Goal: Task Accomplishment & Management: Use online tool/utility

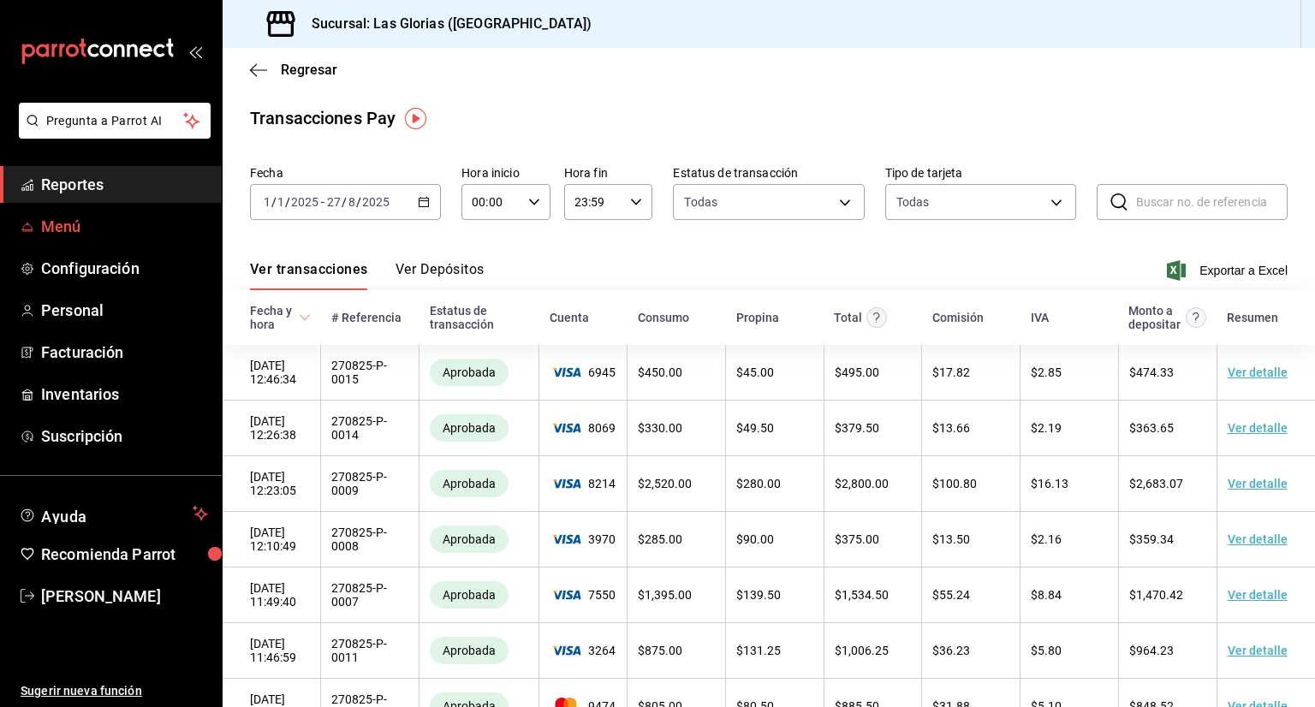
click at [105, 230] on span "Menú" at bounding box center [124, 226] width 167 height 23
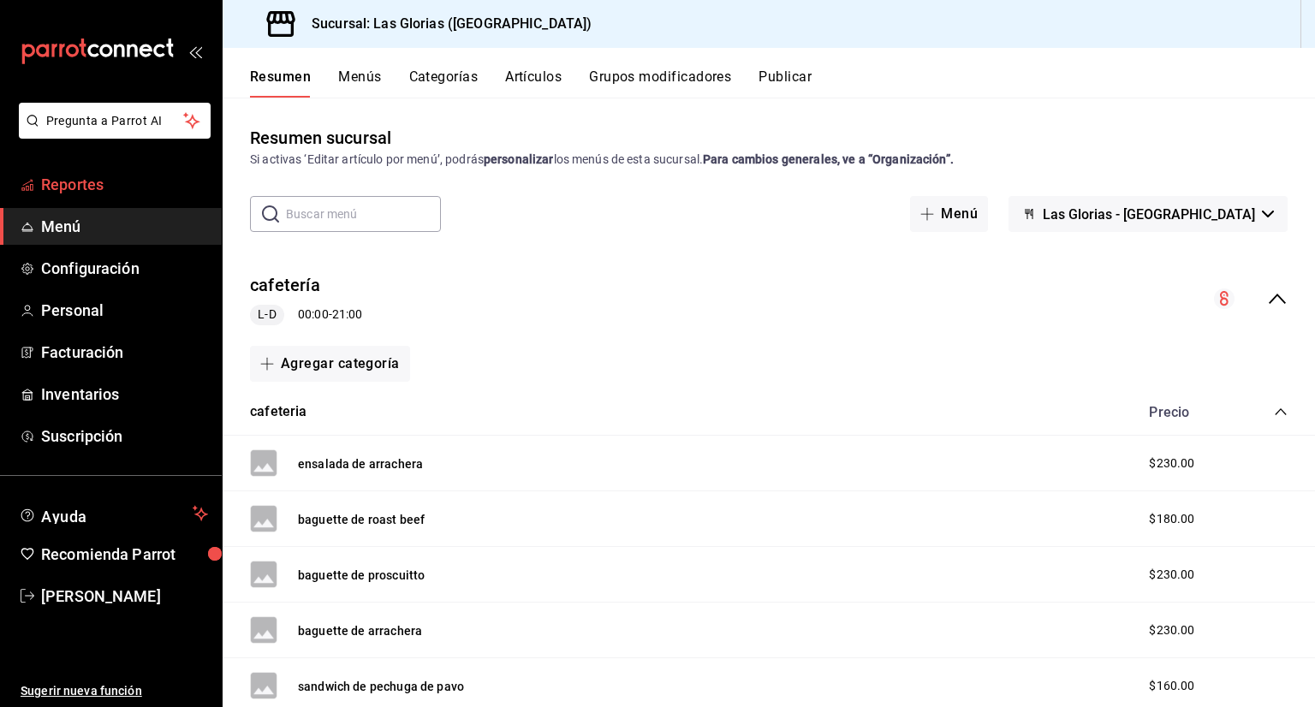
click at [106, 192] on span "Reportes" at bounding box center [124, 184] width 167 height 23
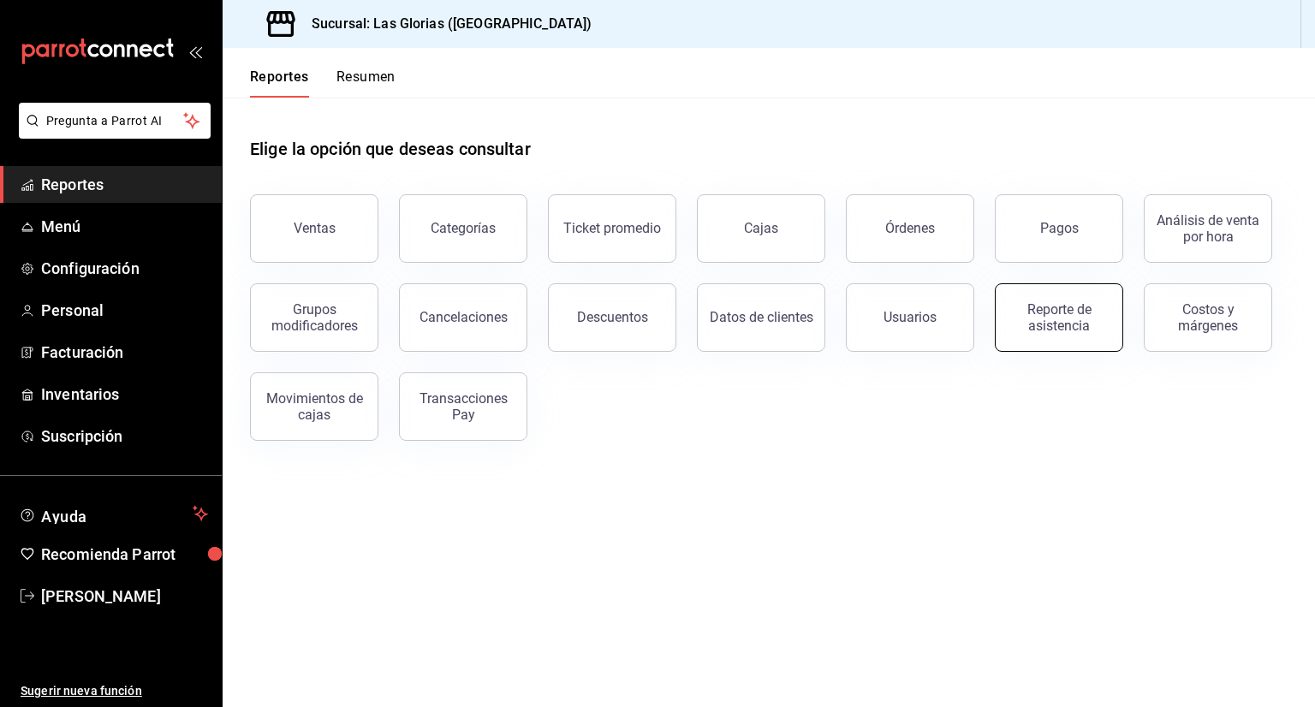
click at [1067, 309] on div "Reporte de asistencia" at bounding box center [1059, 317] width 106 height 33
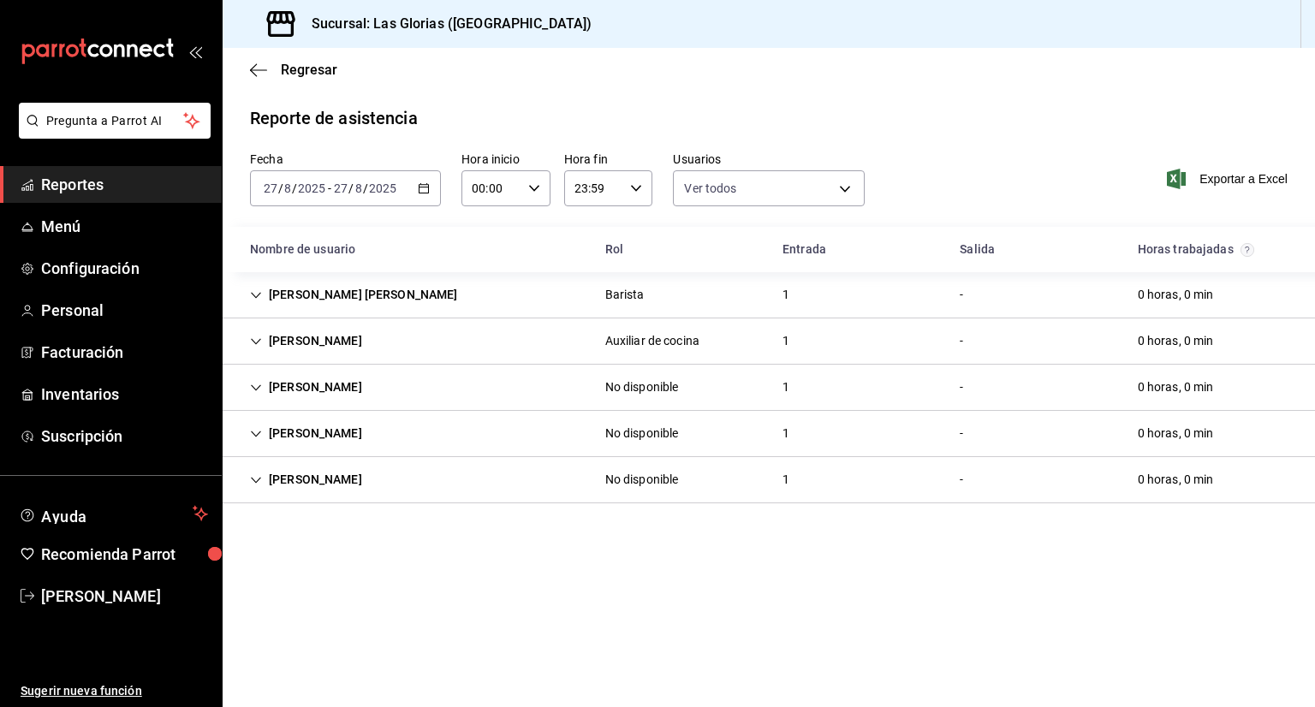
click at [418, 193] on icon "button" at bounding box center [424, 188] width 12 height 12
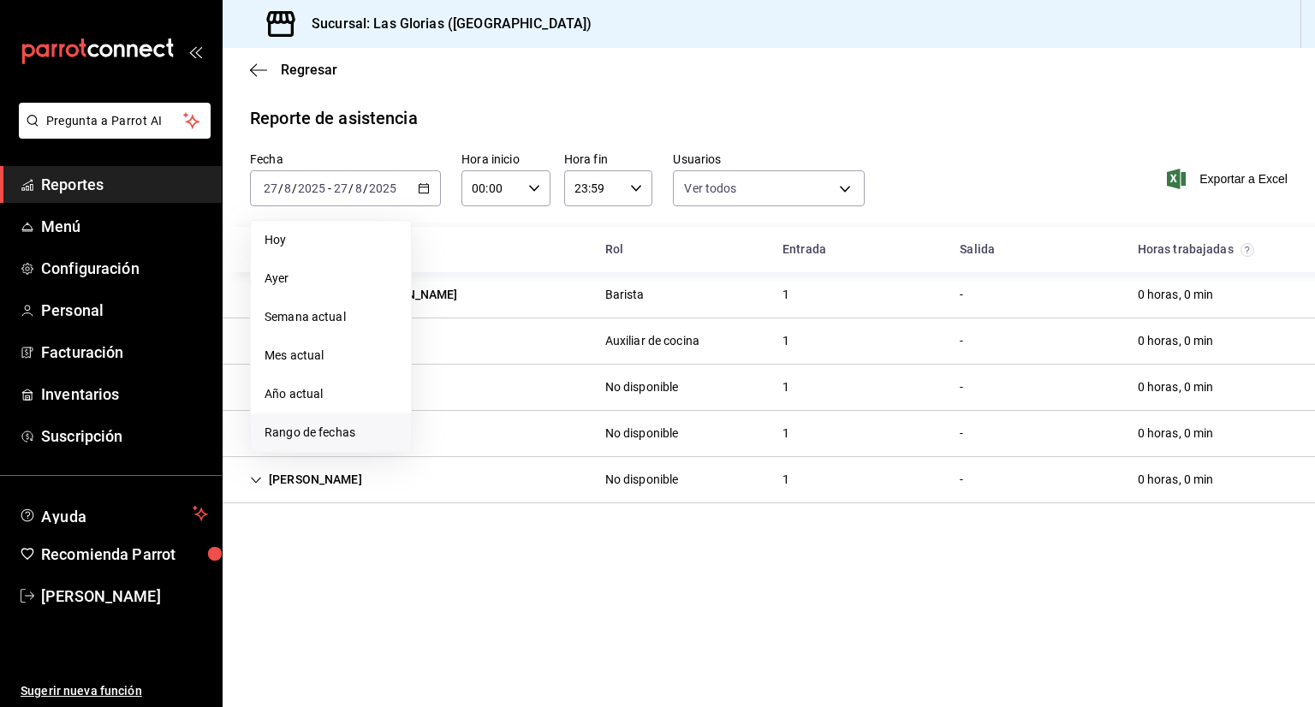
click at [347, 429] on span "Rango de fechas" at bounding box center [330, 433] width 133 height 18
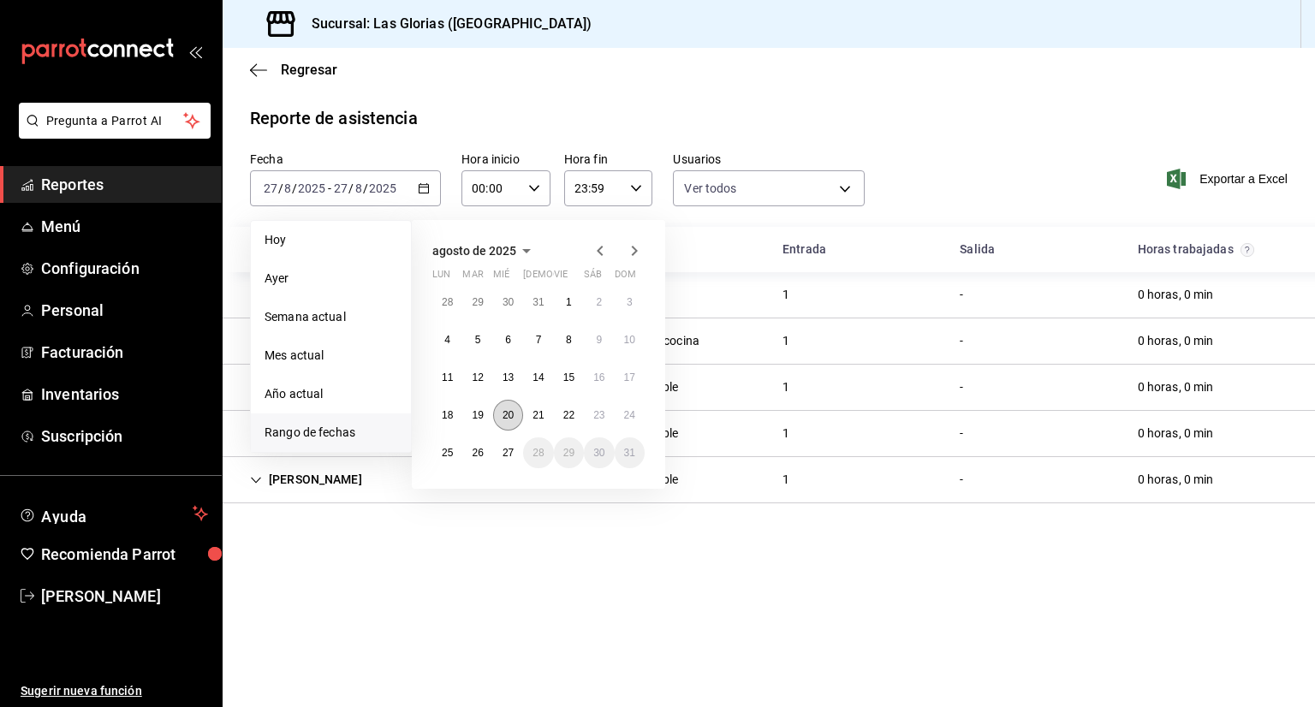
click at [500, 409] on button "20" at bounding box center [508, 415] width 30 height 31
click at [509, 447] on abbr "27" at bounding box center [507, 453] width 11 height 12
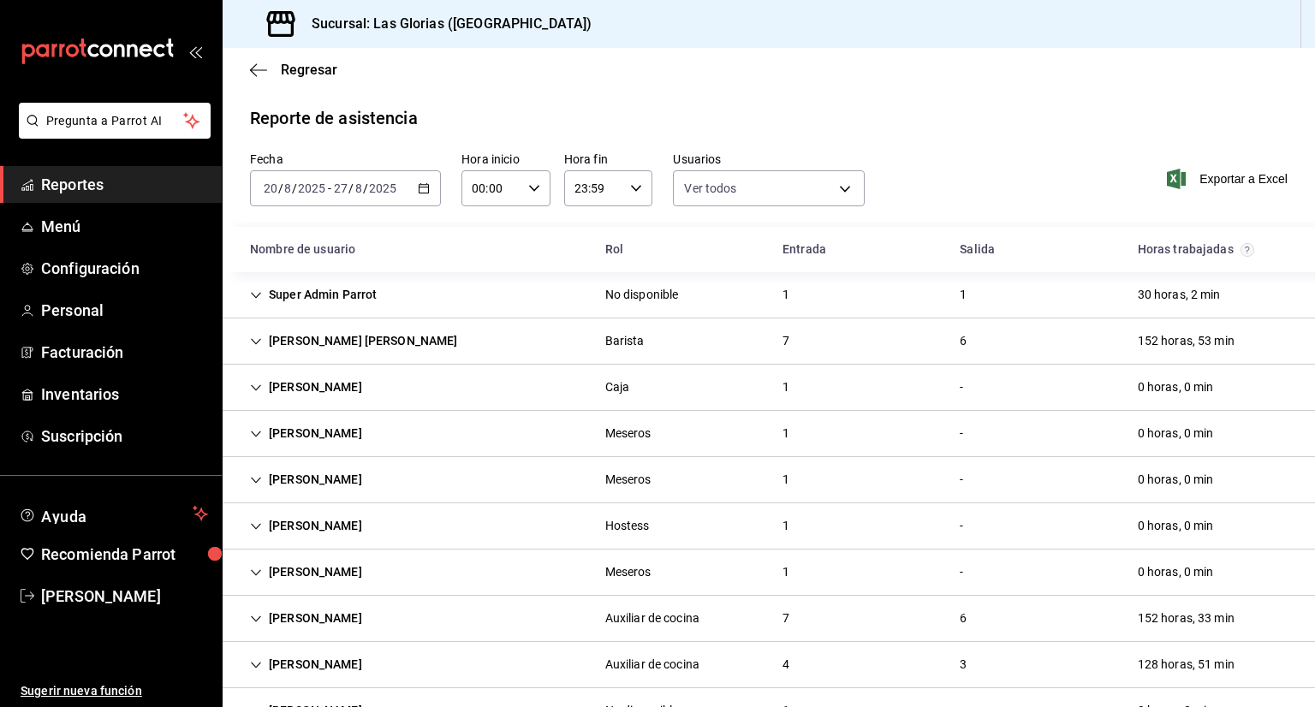
click at [265, 617] on div "[PERSON_NAME]" at bounding box center [306, 619] width 140 height 32
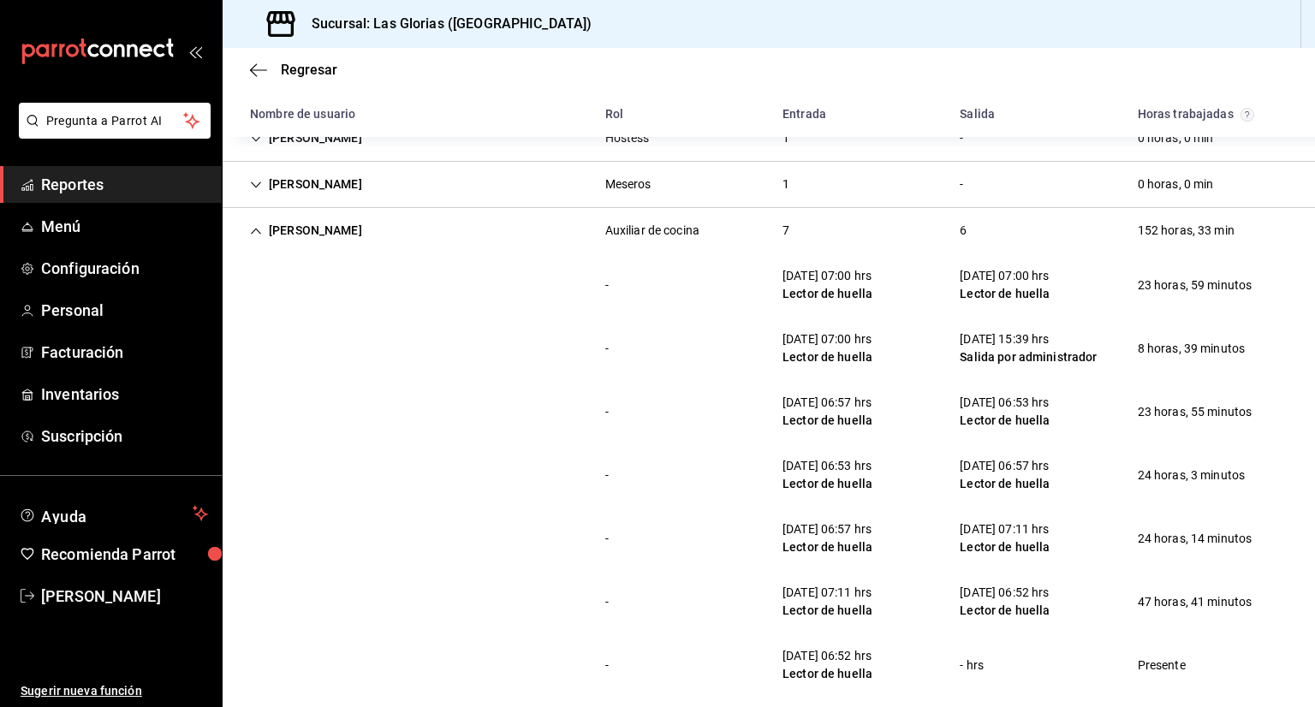
scroll to position [394, 0]
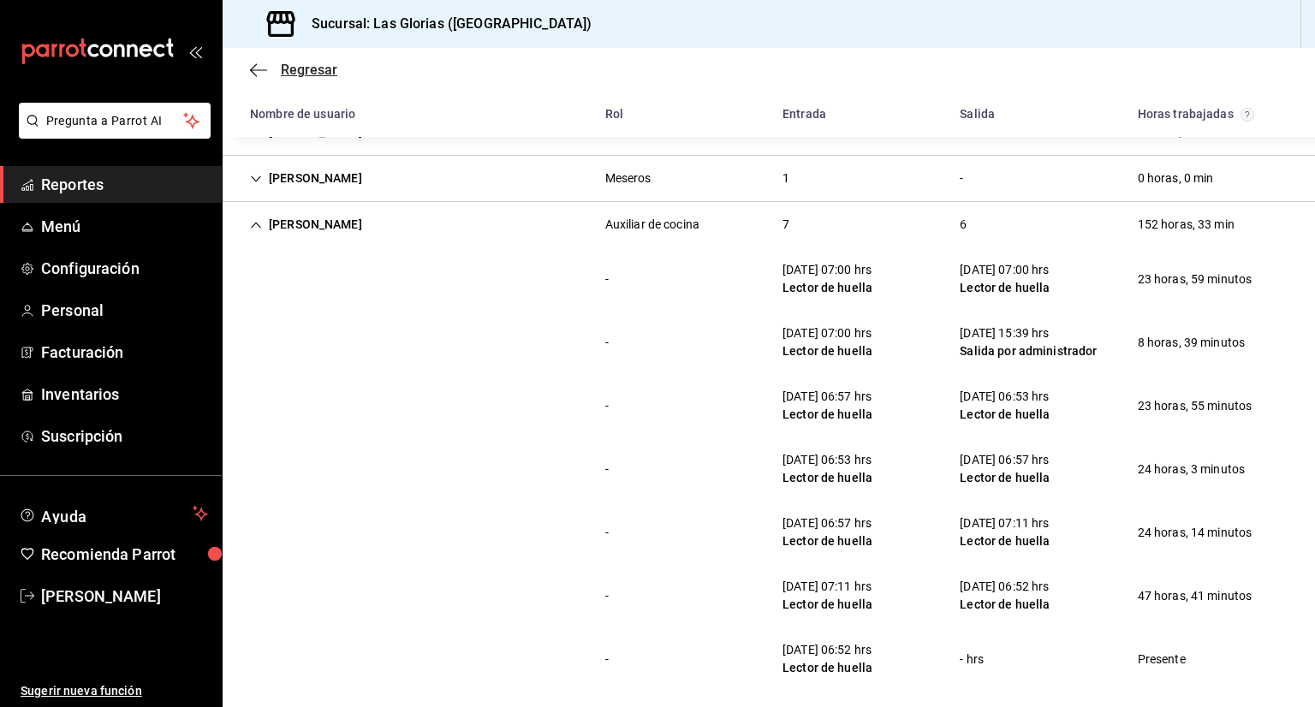
click at [256, 62] on icon "button" at bounding box center [258, 69] width 17 height 15
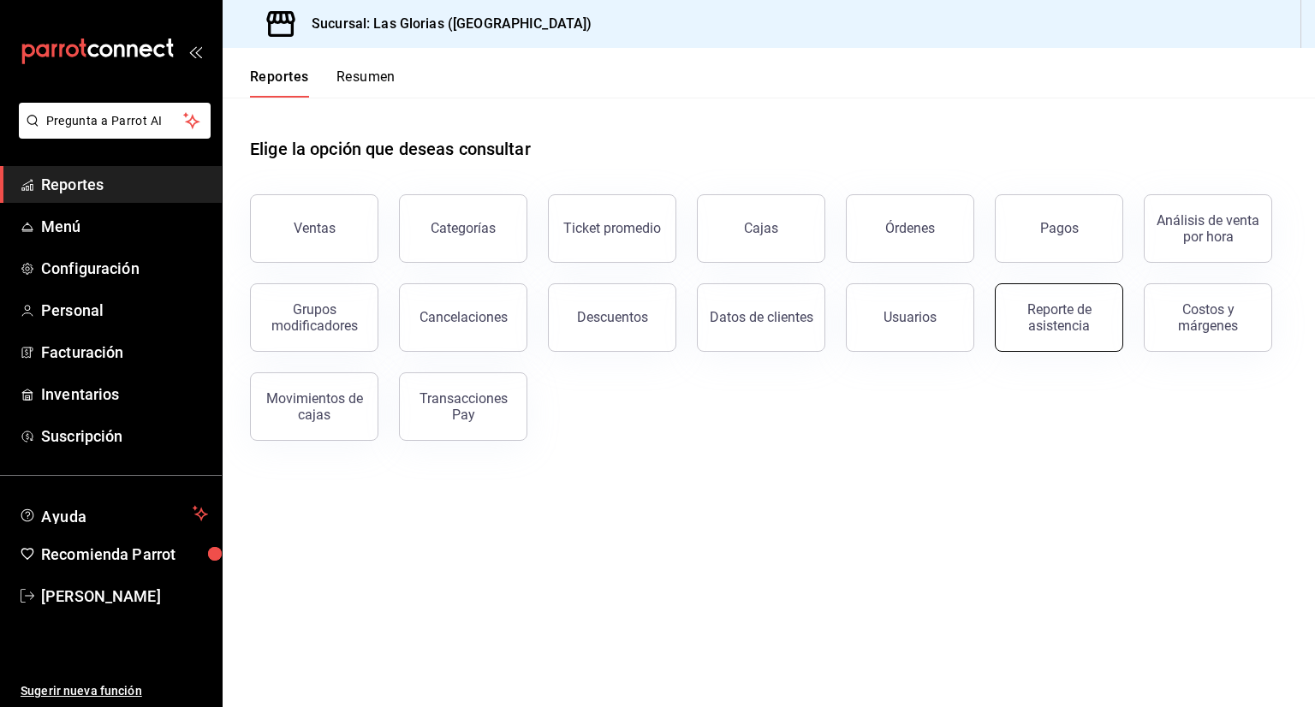
click at [1037, 312] on div "Reporte de asistencia" at bounding box center [1059, 317] width 106 height 33
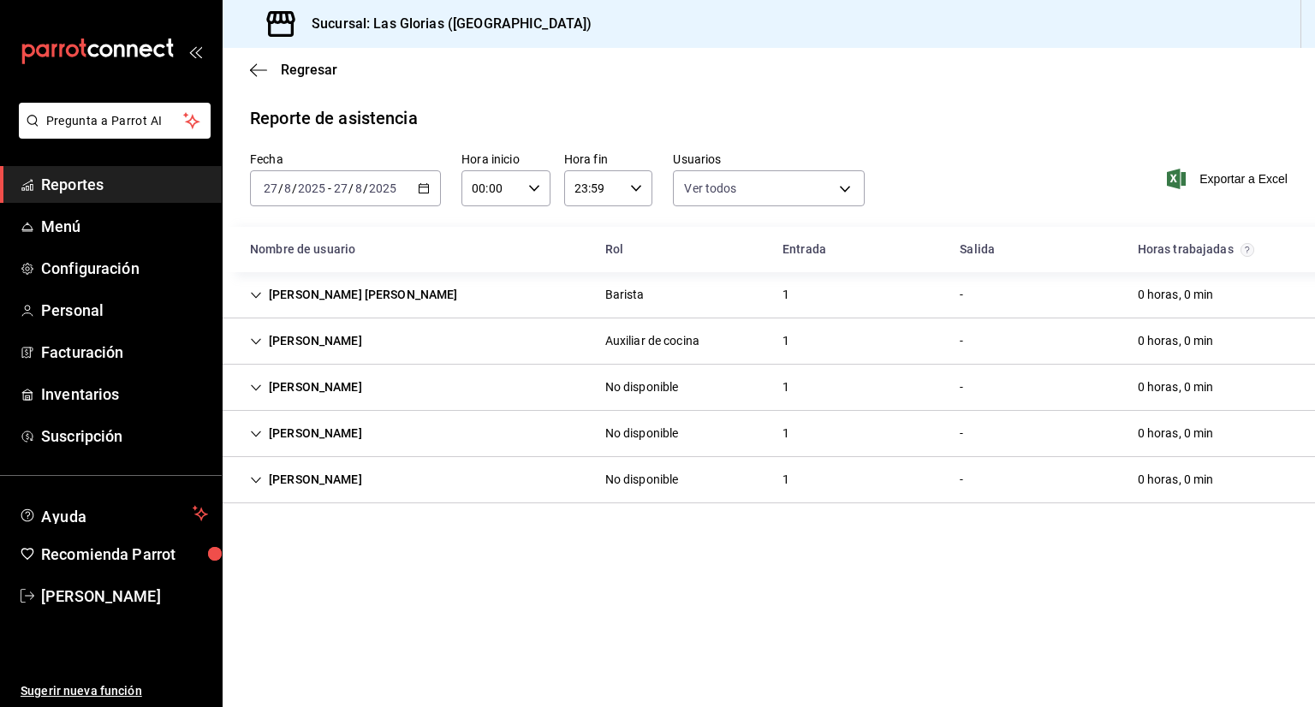
click at [418, 186] on icon "button" at bounding box center [424, 188] width 12 height 12
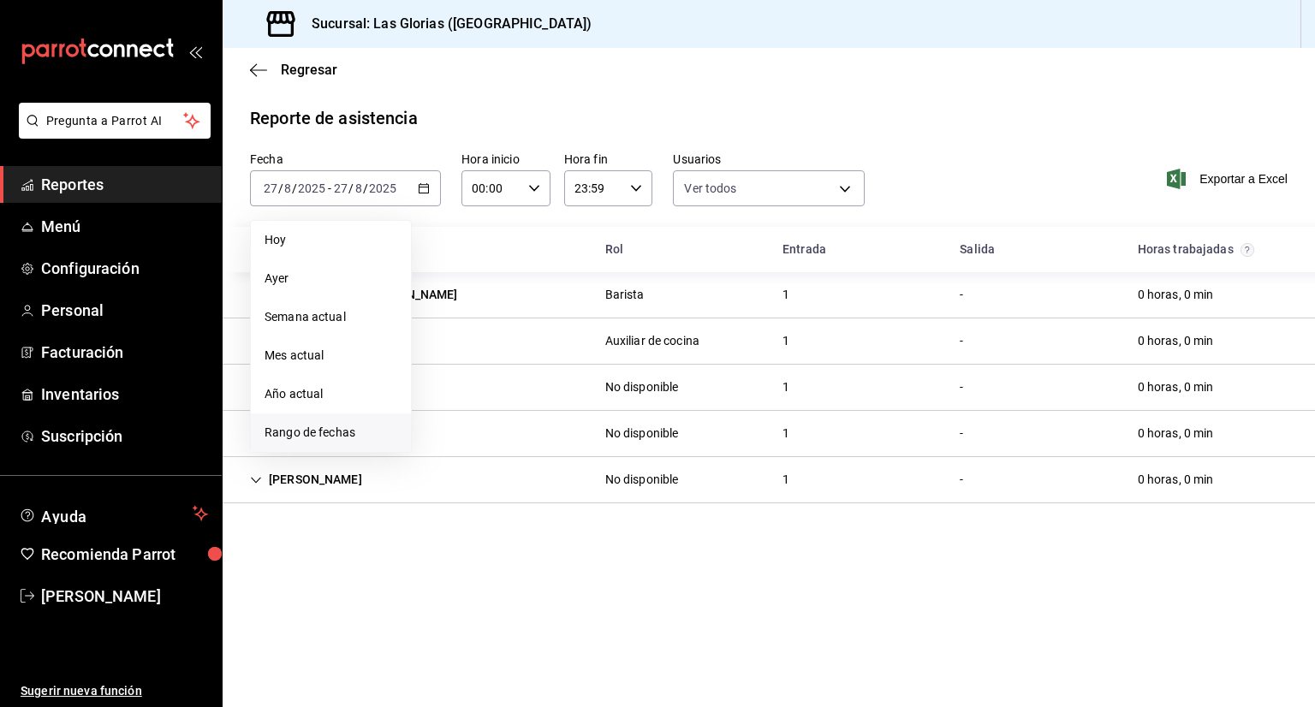
click at [357, 429] on span "Rango de fechas" at bounding box center [330, 433] width 133 height 18
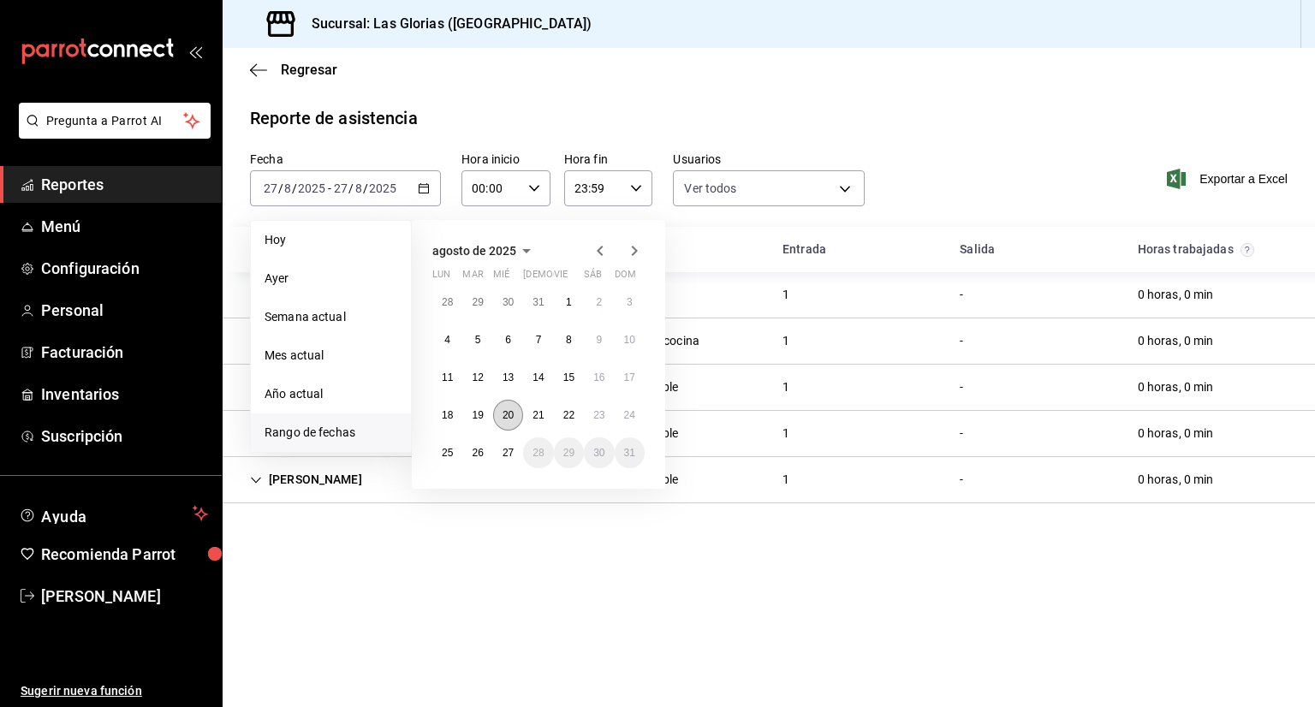
click at [506, 419] on abbr "20" at bounding box center [507, 415] width 11 height 12
click at [506, 449] on abbr "27" at bounding box center [507, 453] width 11 height 12
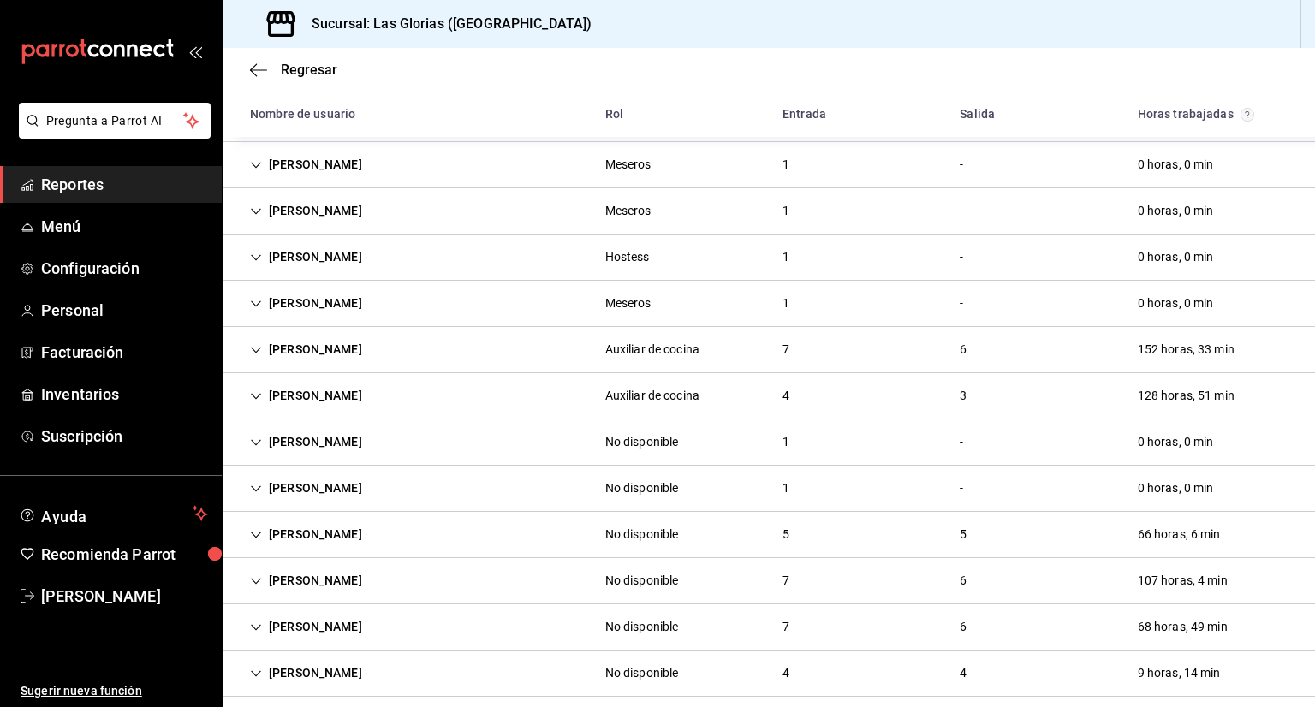
scroll to position [270, 0]
click at [665, 392] on div "Auxiliar de cocina" at bounding box center [652, 394] width 94 height 18
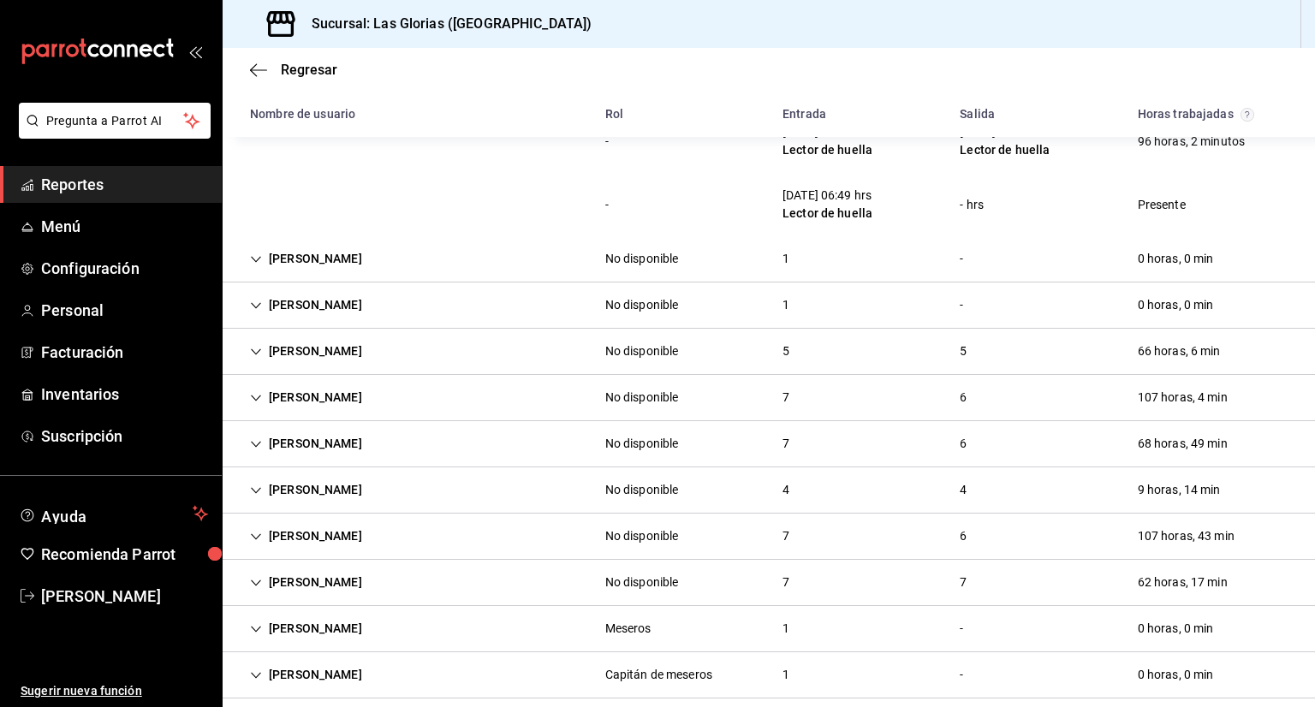
scroll to position [721, 0]
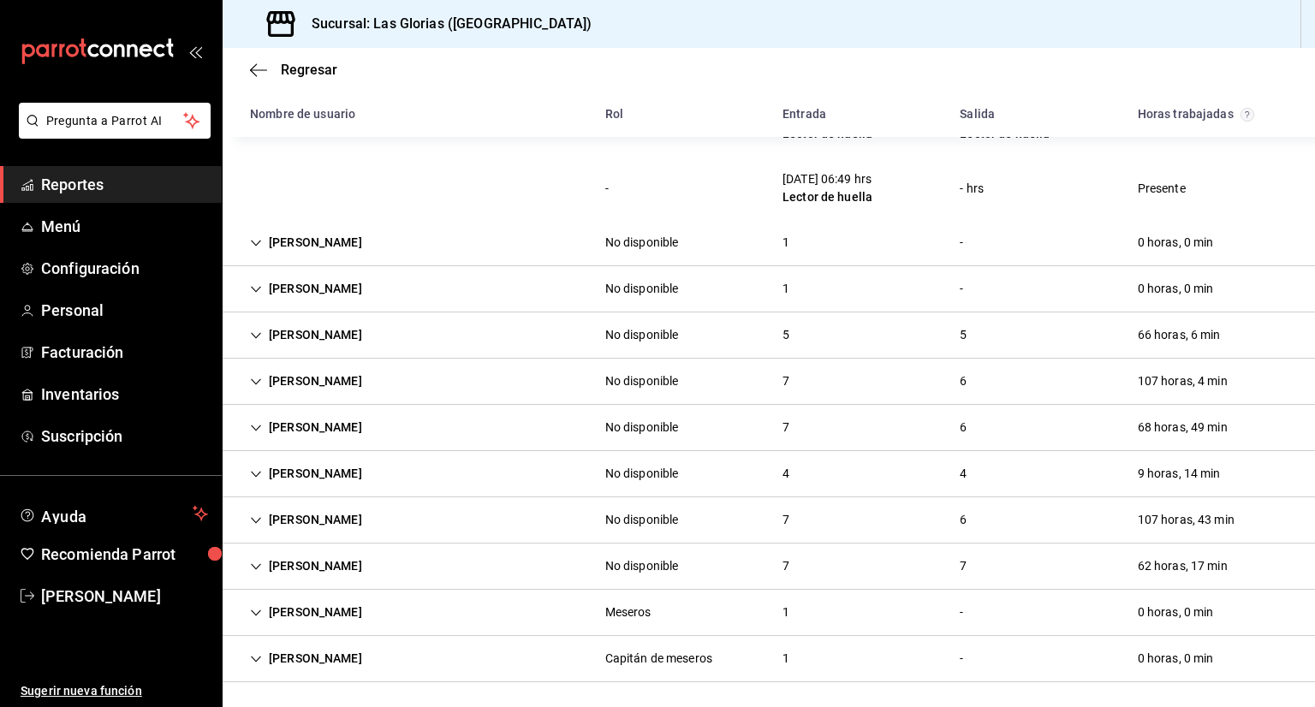
click at [377, 338] on div "[PERSON_NAME] No disponible 5 5 66 horas, 6 min" at bounding box center [769, 335] width 1092 height 46
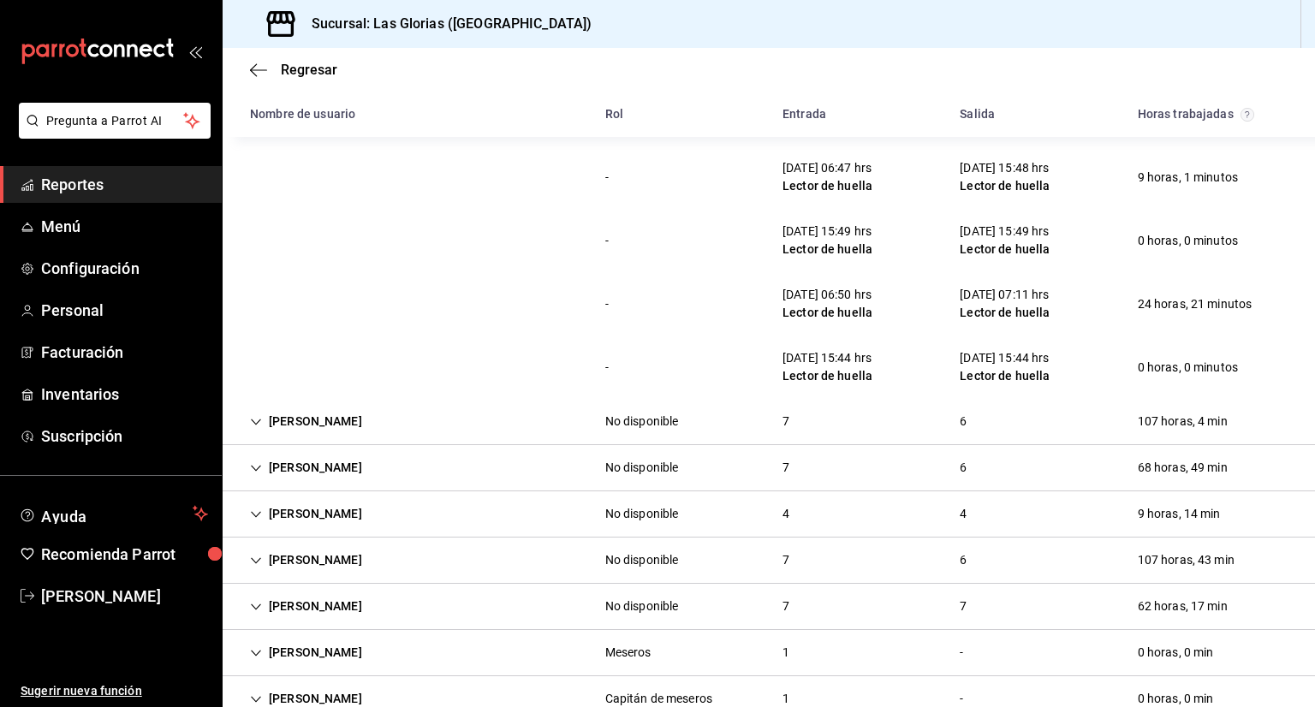
scroll to position [1036, 0]
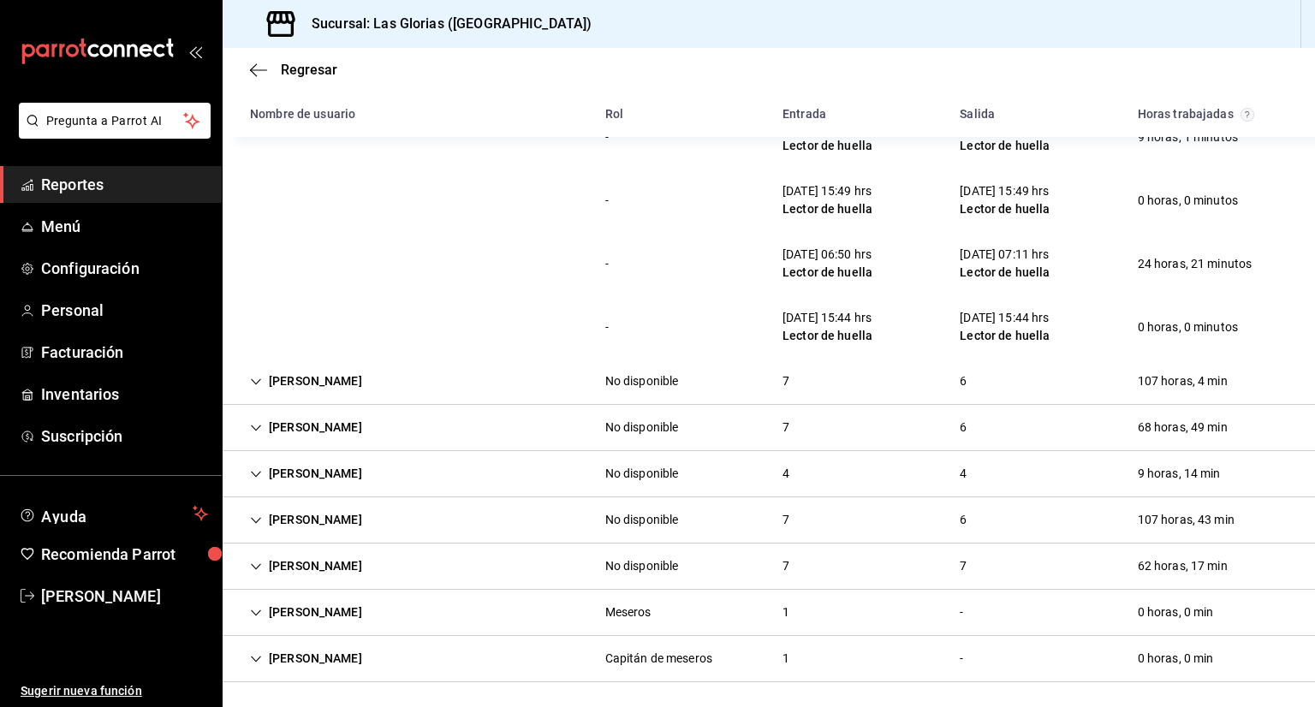
click at [591, 559] on div "No disponible" at bounding box center [641, 566] width 101 height 32
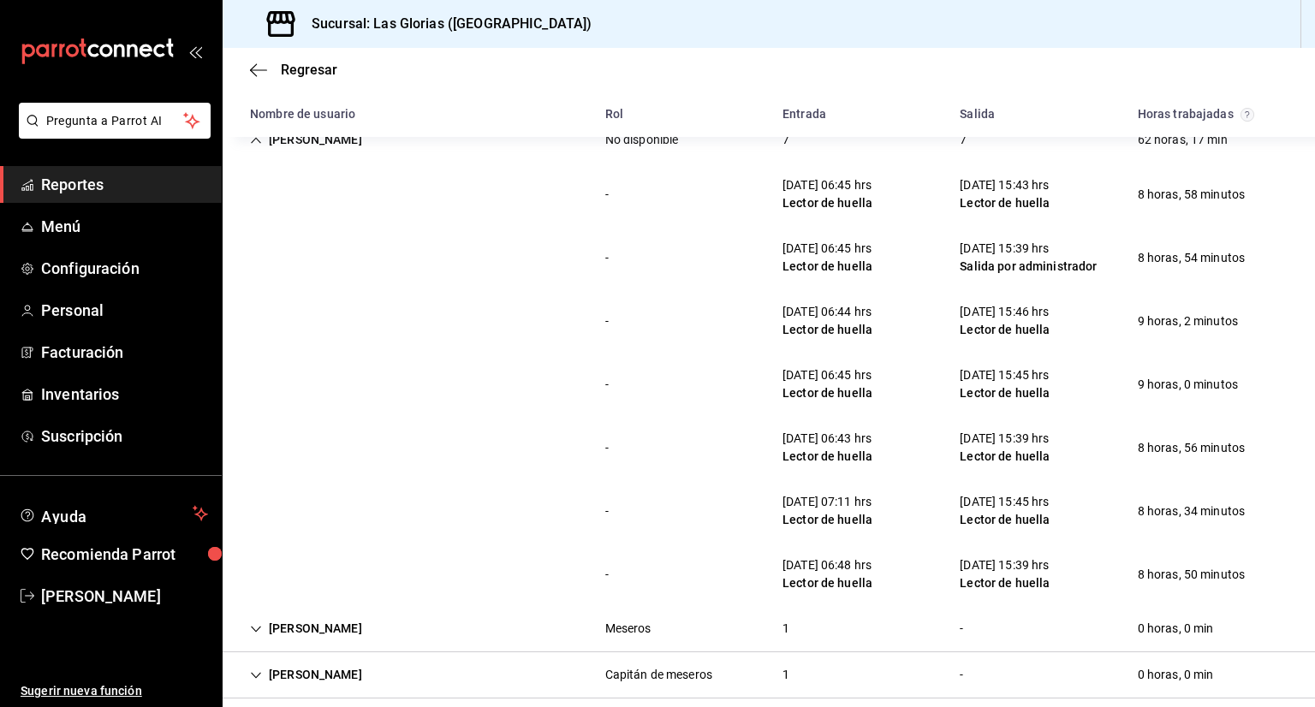
scroll to position [1479, 0]
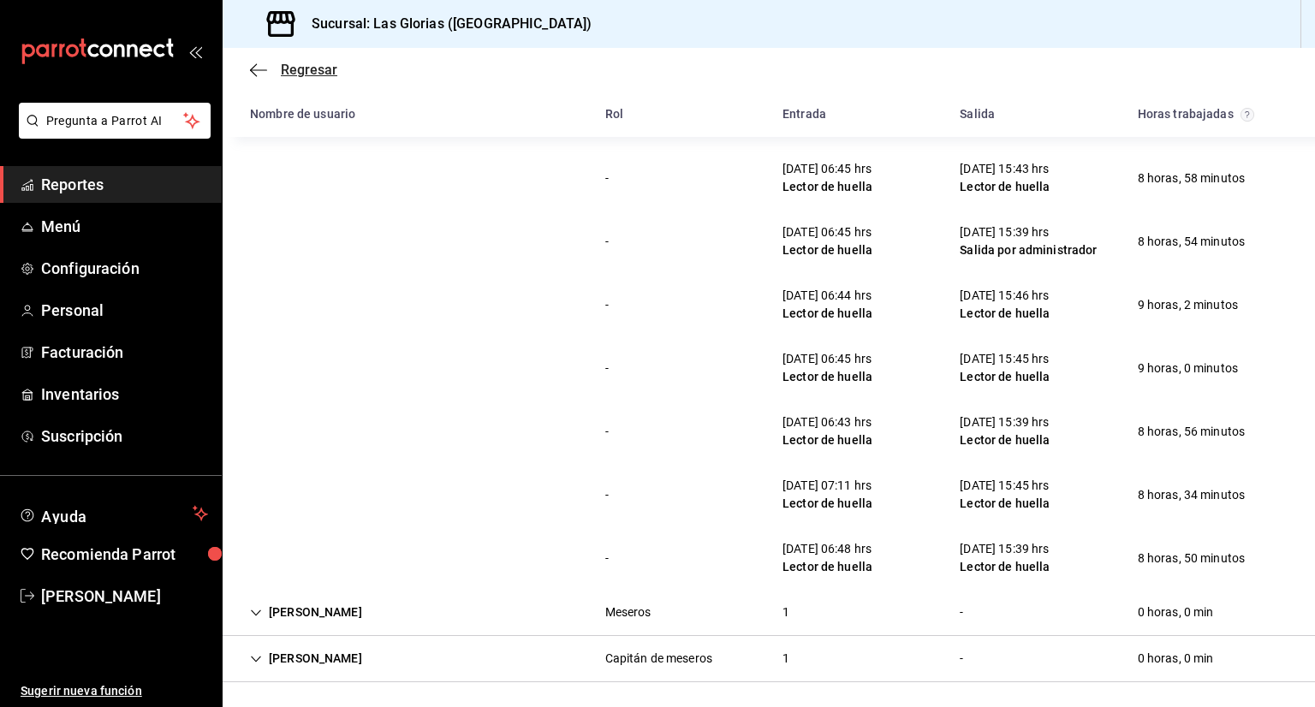
click at [254, 68] on icon "button" at bounding box center [258, 69] width 17 height 15
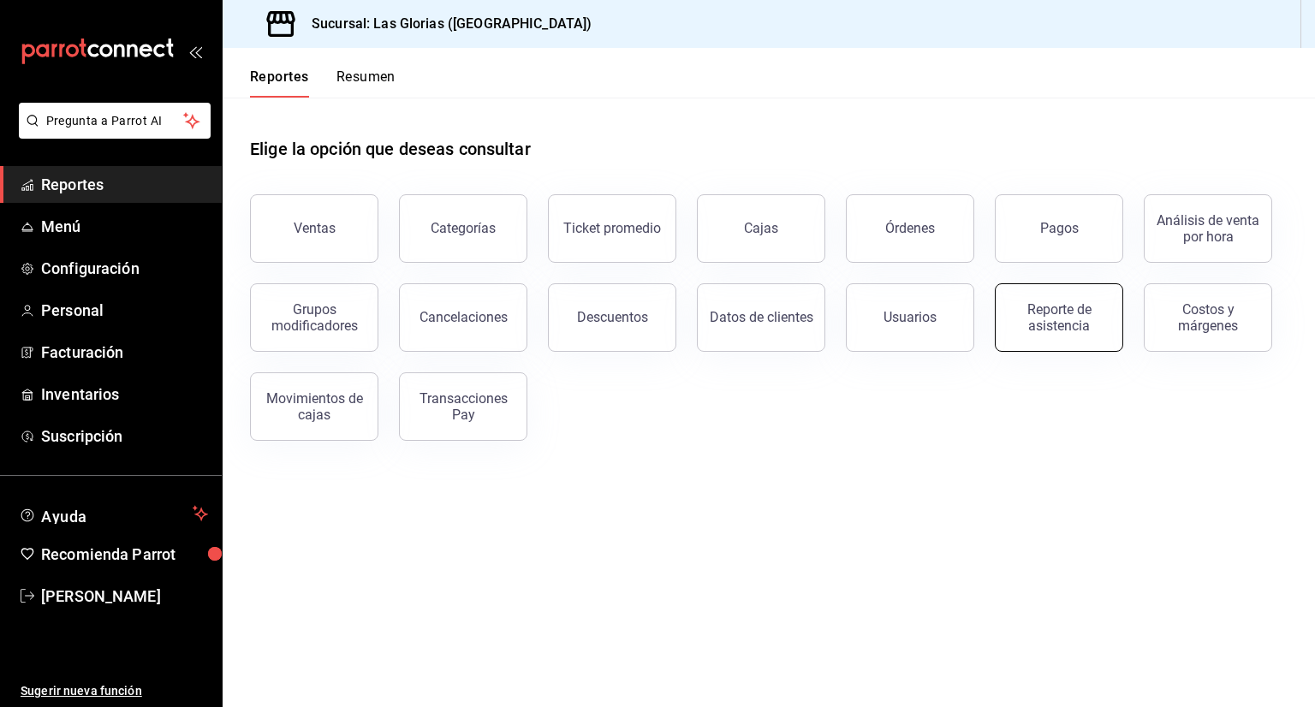
click at [1090, 312] on div "Reporte de asistencia" at bounding box center [1059, 317] width 106 height 33
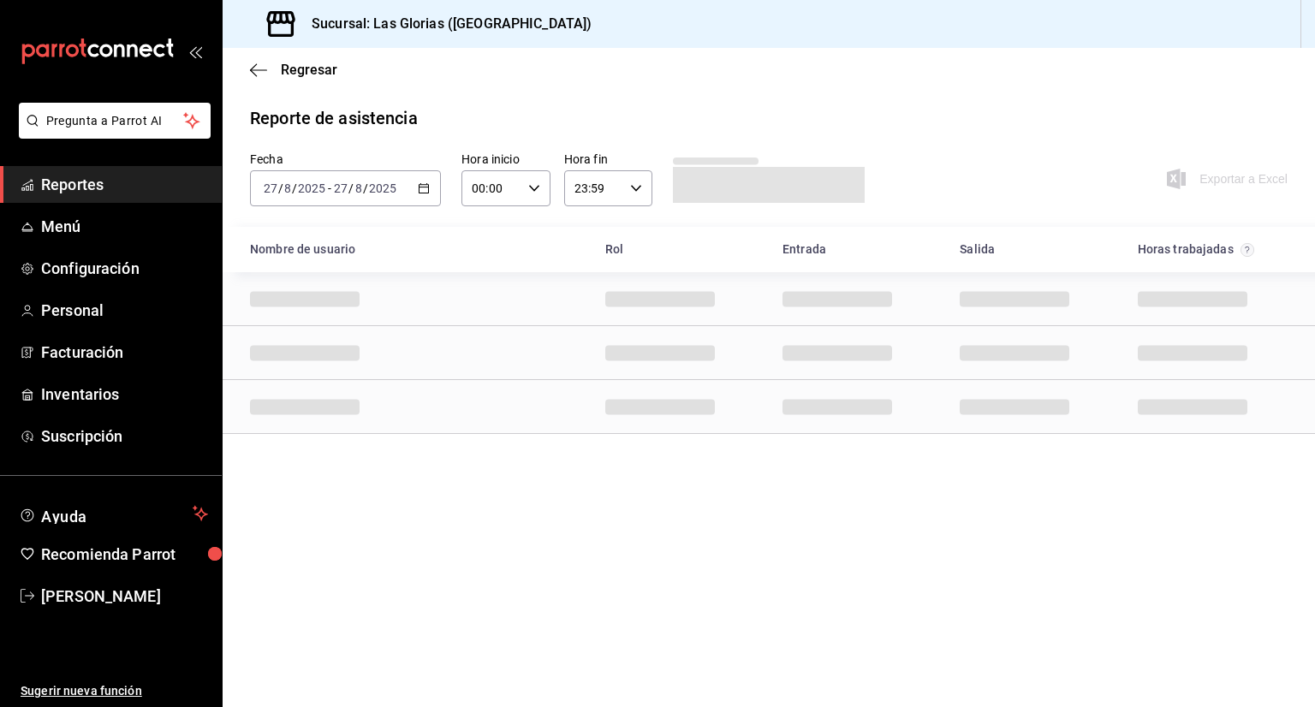
click at [419, 189] on \(Stroke\) "button" at bounding box center [424, 188] width 10 height 9
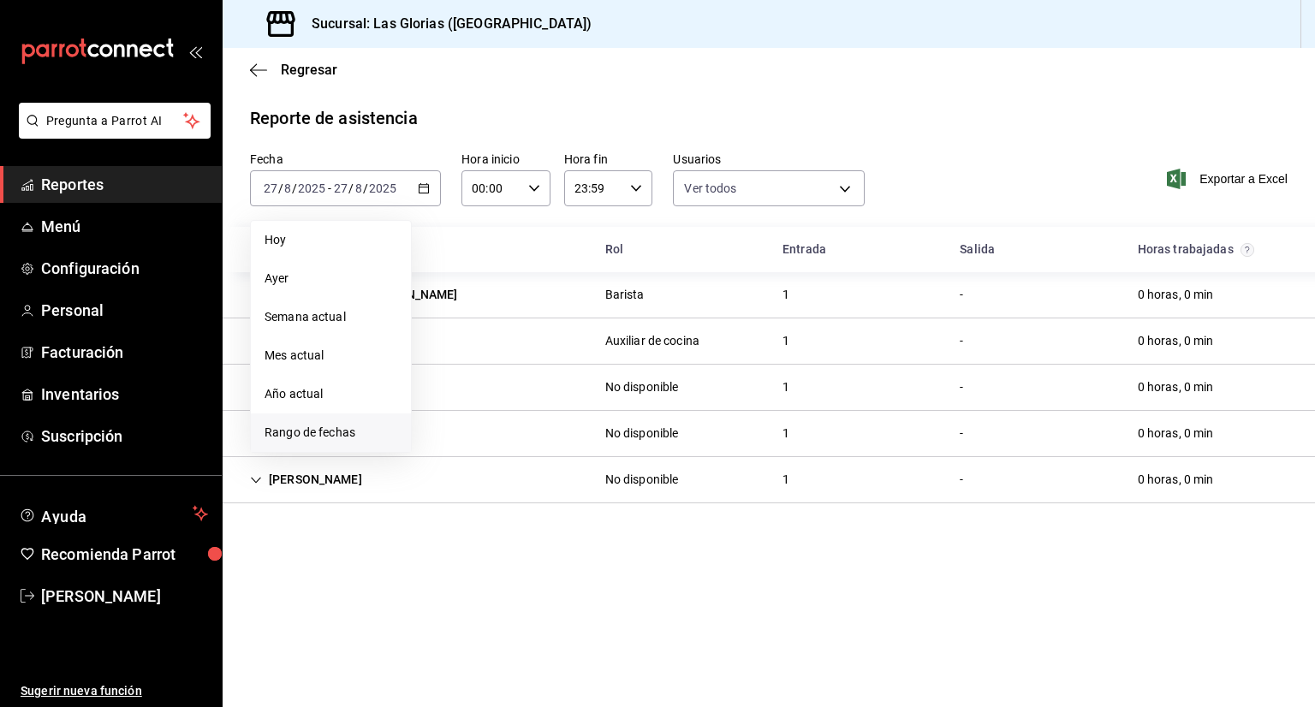
click at [337, 439] on span "Rango de fechas" at bounding box center [330, 433] width 133 height 18
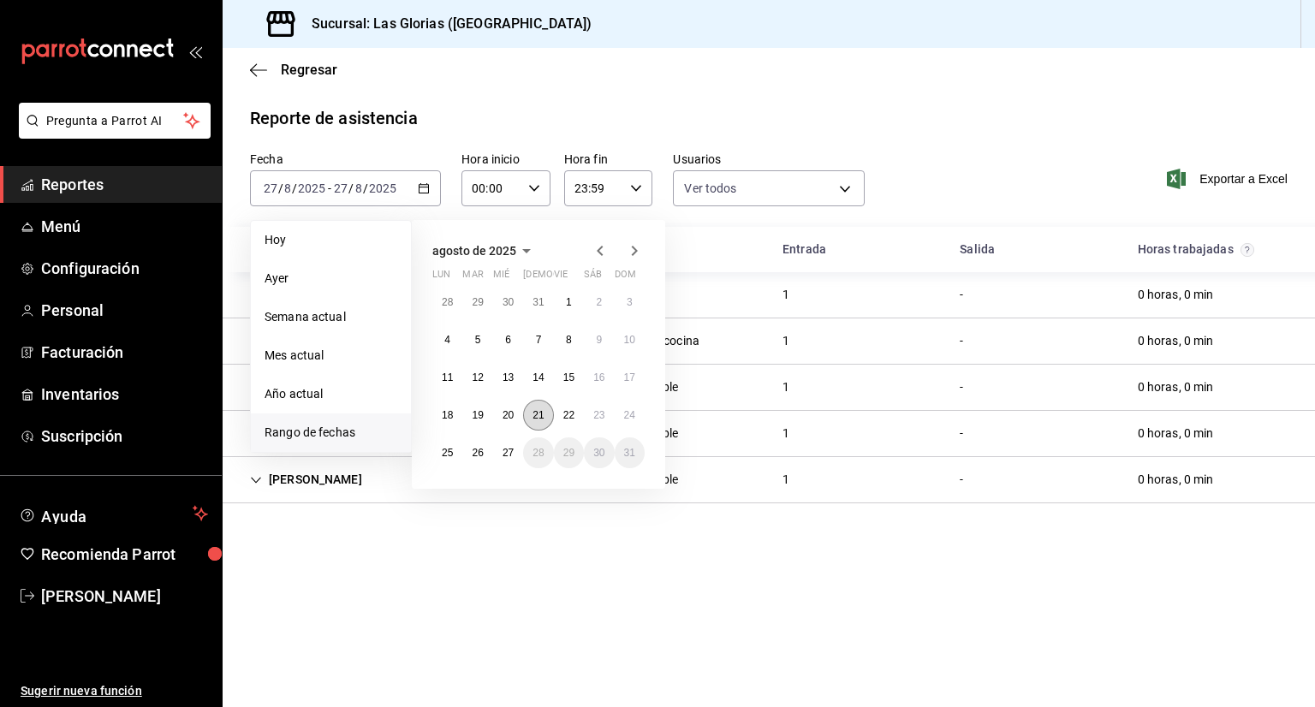
click at [537, 422] on button "21" at bounding box center [538, 415] width 30 height 31
click at [509, 456] on abbr "27" at bounding box center [507, 453] width 11 height 12
